Goal: Use online tool/utility: Utilize a website feature to perform a specific function

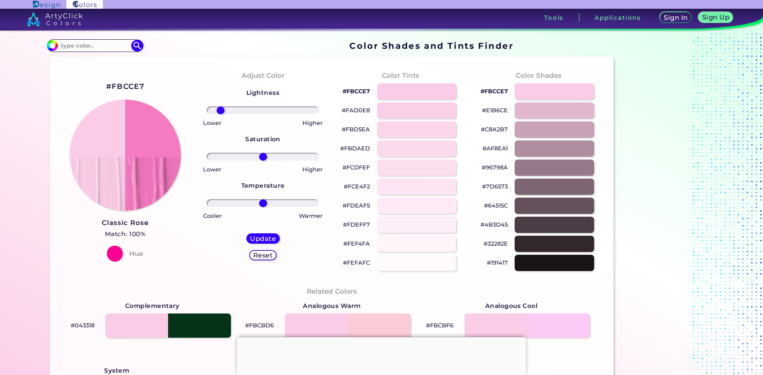
type input "-81"
click at [219, 114] on input "range" at bounding box center [263, 110] width 112 height 8
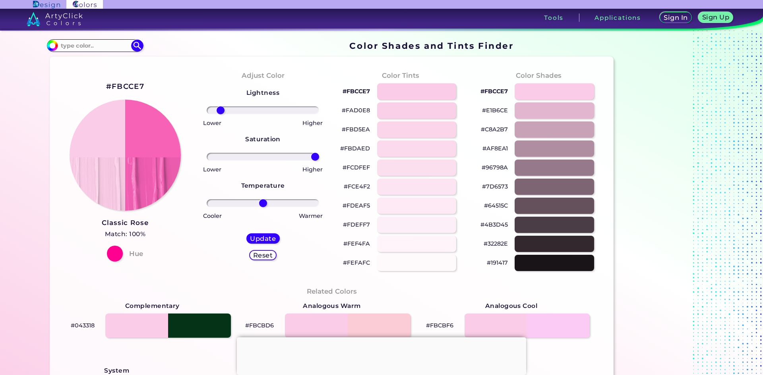
drag, startPoint x: 261, startPoint y: 159, endPoint x: 305, endPoint y: 181, distance: 48.7
type input "98"
click at [312, 161] on input "range" at bounding box center [263, 157] width 112 height 8
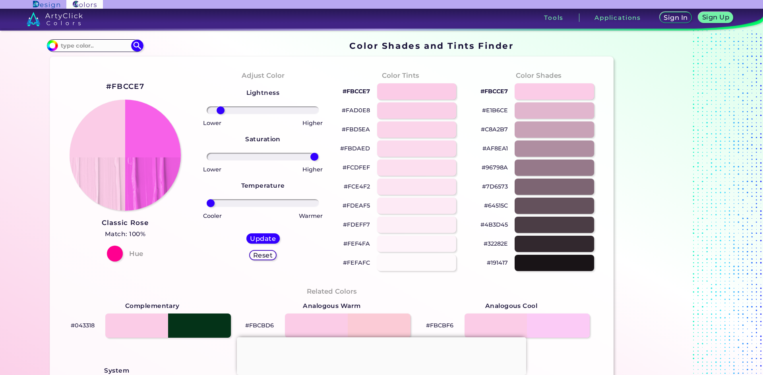
drag, startPoint x: 260, startPoint y: 202, endPoint x: 112, endPoint y: 215, distance: 148.4
type input "-100"
click at [207, 207] on input "range" at bounding box center [263, 203] width 112 height 8
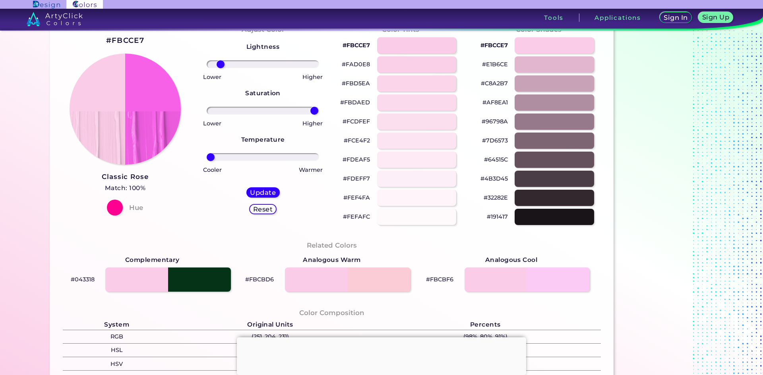
scroll to position [79, 0]
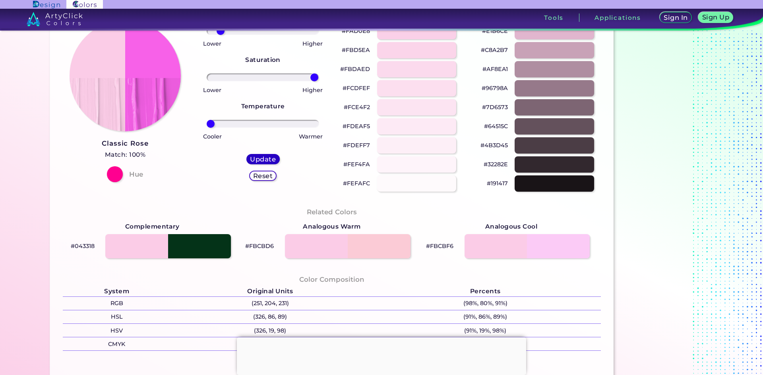
click at [257, 159] on h5 "Update" at bounding box center [263, 159] width 26 height 6
type input "#f761e8"
type input "0"
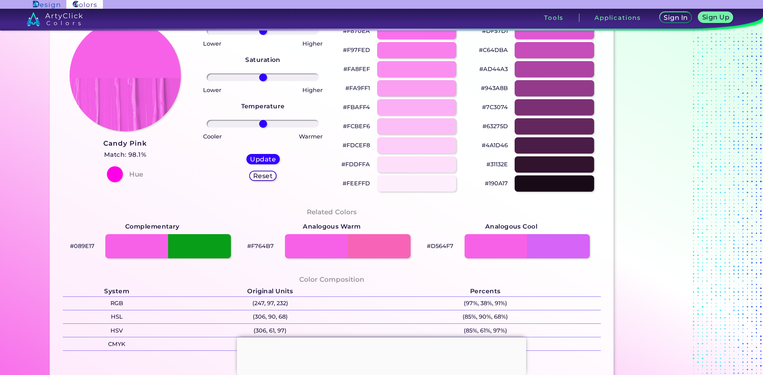
scroll to position [40, 0]
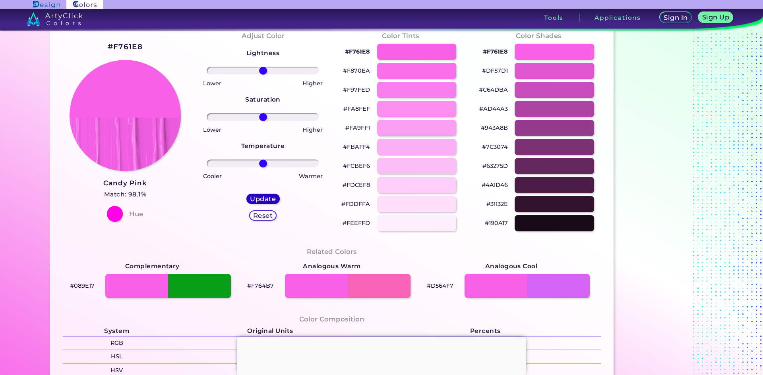
click at [254, 199] on h5 "Update" at bounding box center [263, 199] width 26 height 6
type input "#f764e8"
click at [262, 217] on h5 "Reset" at bounding box center [262, 216] width 19 height 6
click at [38, 19] on img at bounding box center [55, 19] width 56 height 14
